Goal: Task Accomplishment & Management: Manage account settings

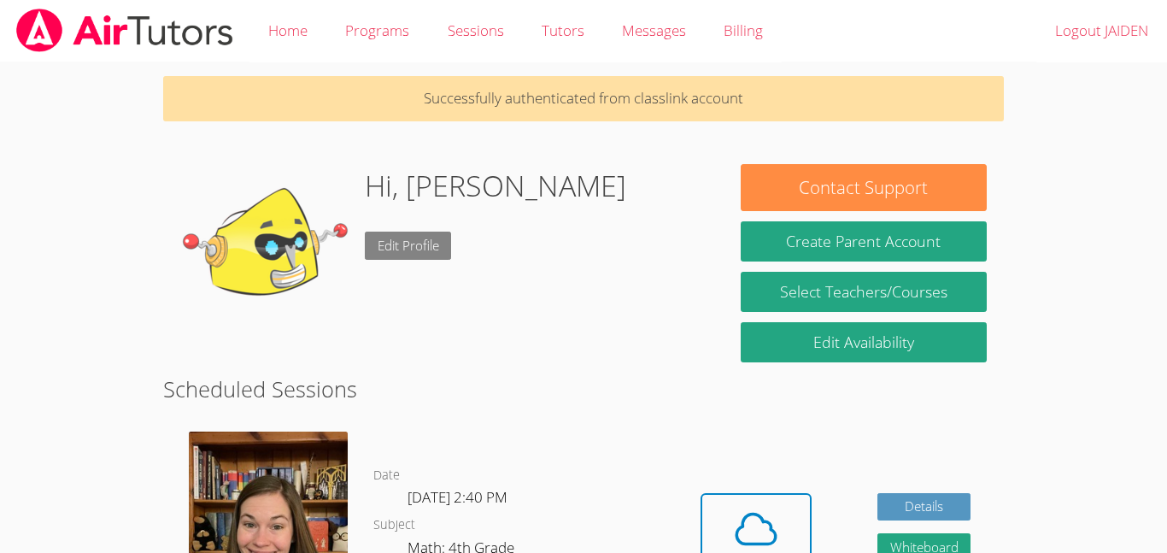
click at [403, 246] on link "Edit Profile" at bounding box center [408, 246] width 87 height 28
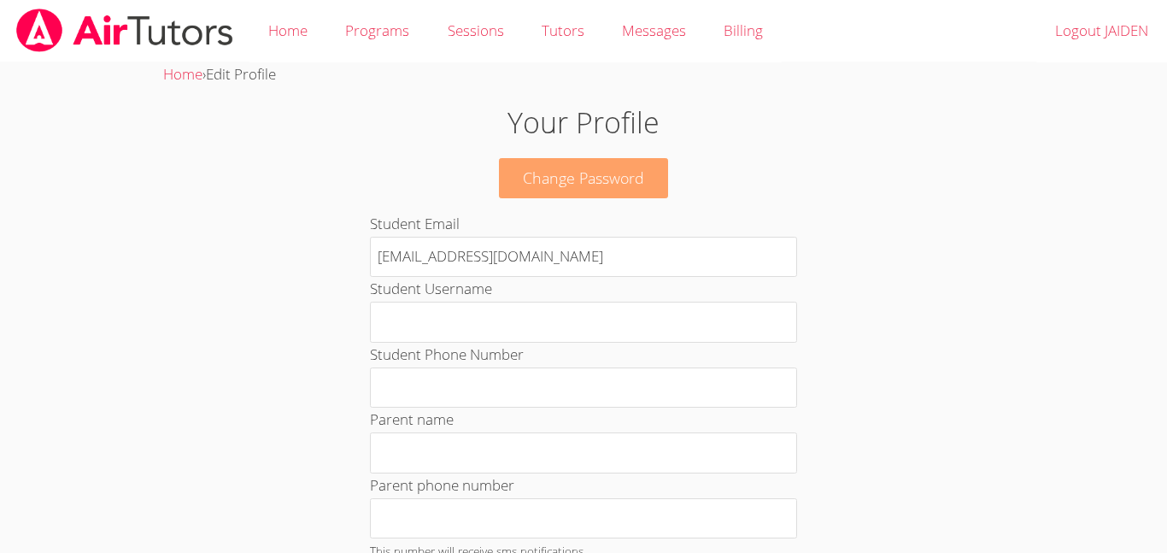
click at [546, 171] on link "Change Password" at bounding box center [583, 178] width 169 height 40
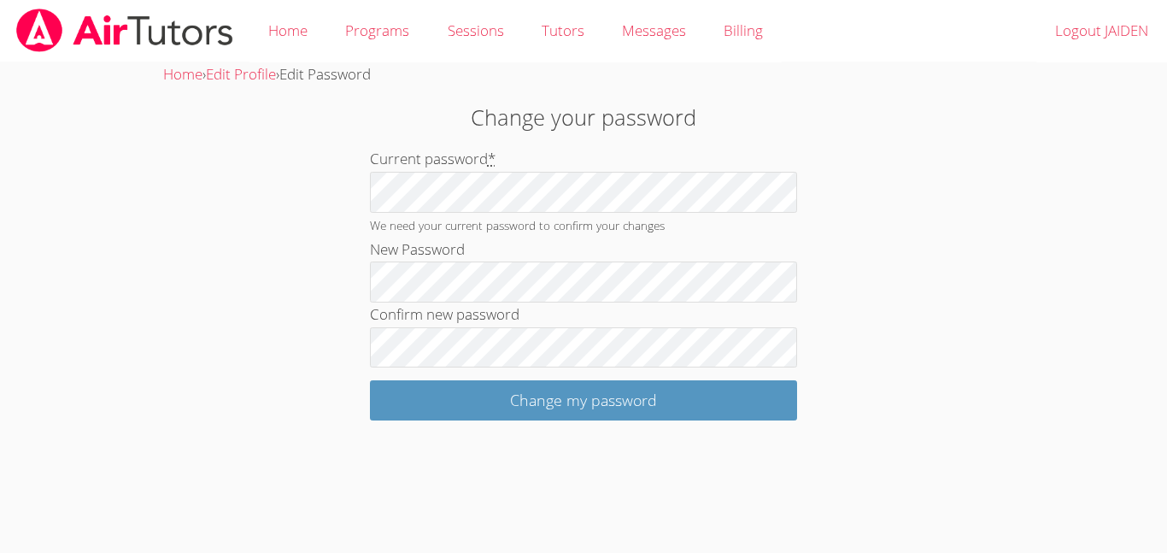
click at [250, 158] on div "Home › Edit Profile › Edit Password Change your password Current password * We …" at bounding box center [584, 241] width 876 height 358
click at [256, 27] on link "Home" at bounding box center [287, 31] width 77 height 62
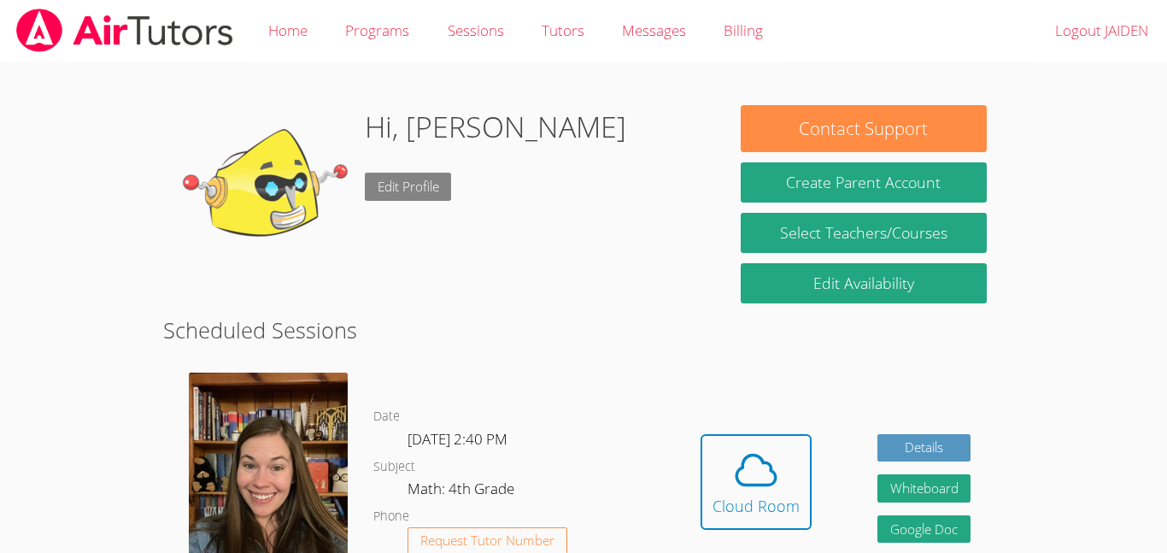
click at [401, 182] on link "Edit Profile" at bounding box center [408, 187] width 87 height 28
